Goal: Task Accomplishment & Management: Use online tool/utility

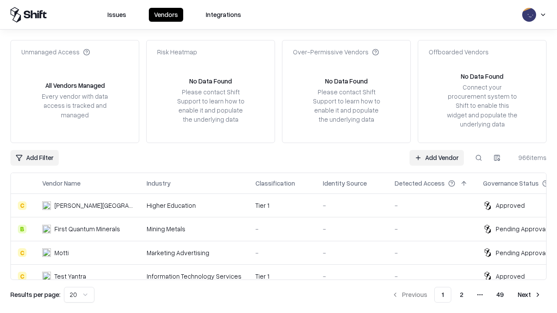
click at [436, 157] on link "Add Vendor" at bounding box center [436, 158] width 54 height 16
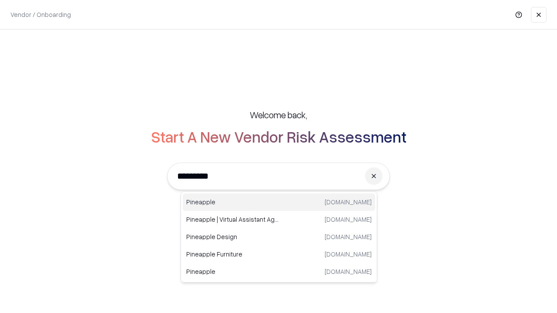
click at [279, 202] on div "Pineapple [DOMAIN_NAME]" at bounding box center [279, 201] width 192 height 17
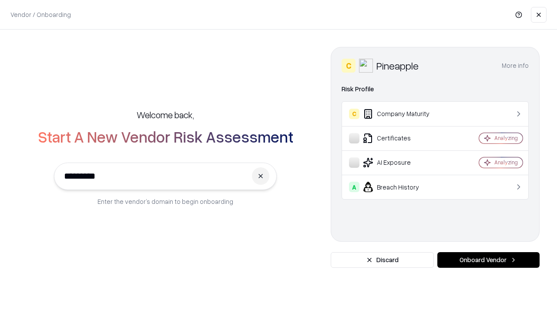
type input "*********"
click at [488, 260] on button "Onboard Vendor" at bounding box center [488, 260] width 102 height 16
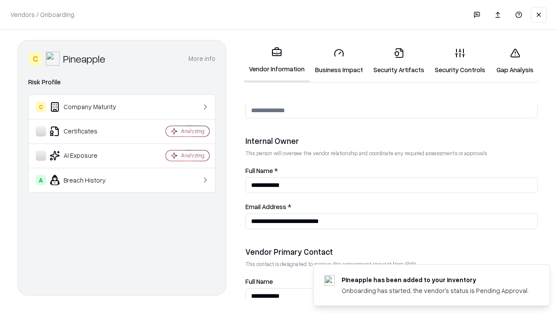
scroll to position [450, 0]
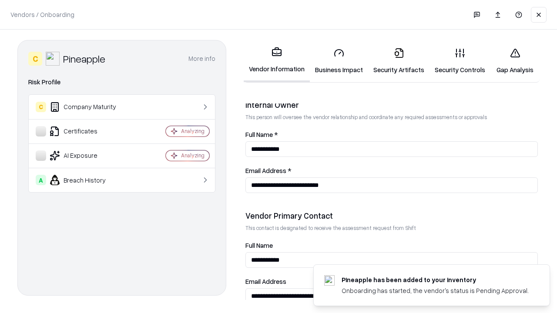
click at [339, 61] on link "Business Impact" at bounding box center [339, 61] width 58 height 40
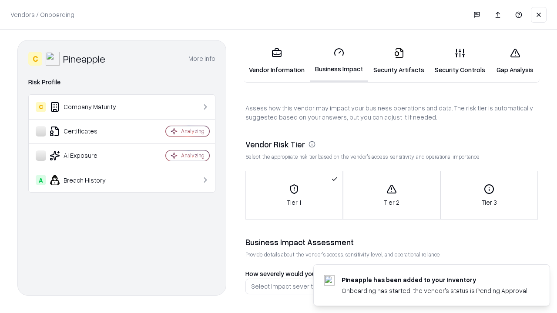
click at [514, 61] on link "Gap Analysis" at bounding box center [514, 61] width 49 height 40
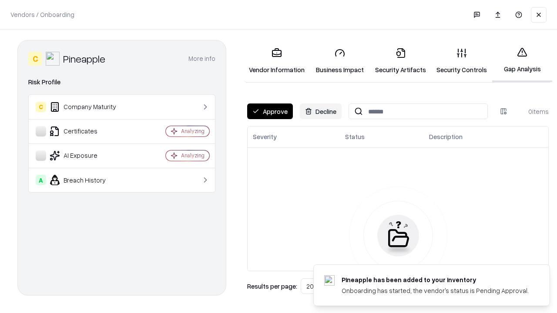
click at [270, 111] on button "Approve" at bounding box center [270, 111] width 46 height 16
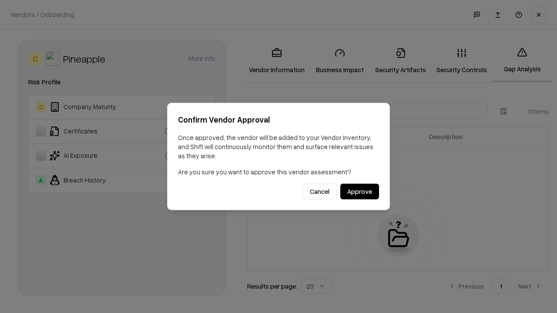
click at [359, 191] on button "Approve" at bounding box center [359, 192] width 39 height 16
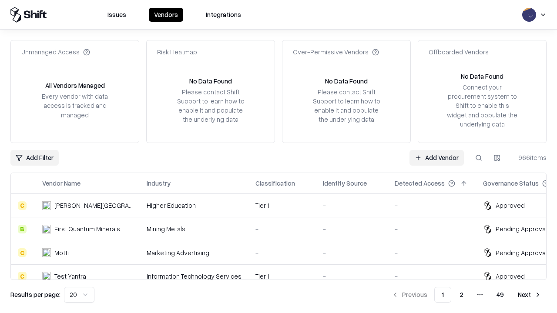
type input "*********"
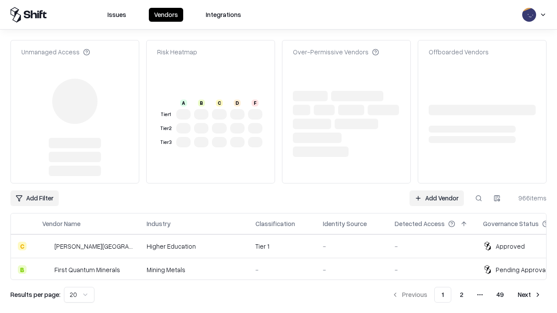
click at [436, 190] on link "Add Vendor" at bounding box center [436, 198] width 54 height 16
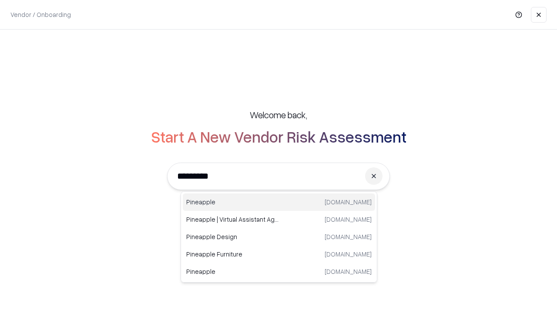
click at [279, 202] on div "Pineapple [DOMAIN_NAME]" at bounding box center [279, 201] width 192 height 17
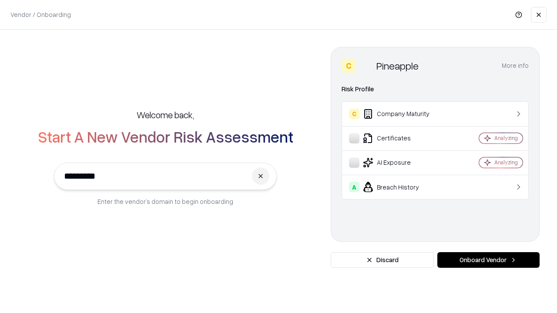
type input "*********"
click at [488, 260] on button "Onboard Vendor" at bounding box center [488, 260] width 102 height 16
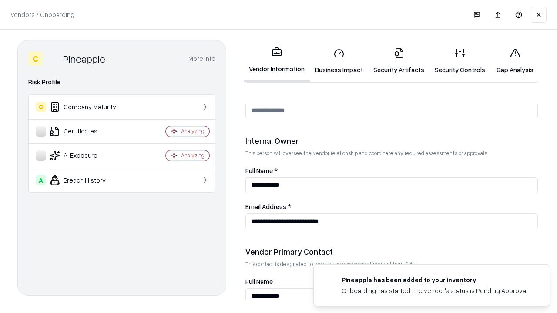
scroll to position [450, 0]
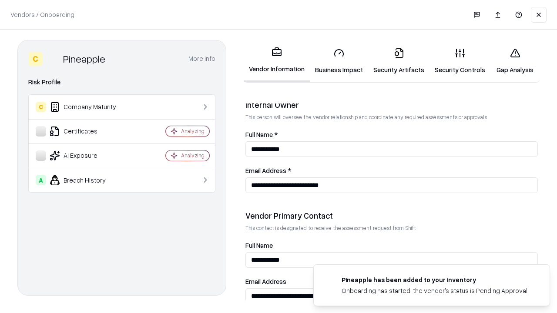
click at [514, 61] on link "Gap Analysis" at bounding box center [514, 61] width 49 height 40
